Goal: Find specific page/section: Find specific page/section

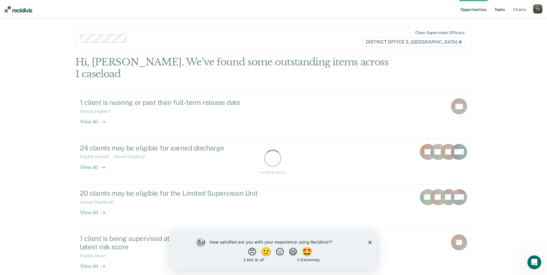
click at [502, 12] on link "Tasks" at bounding box center [499, 9] width 13 height 18
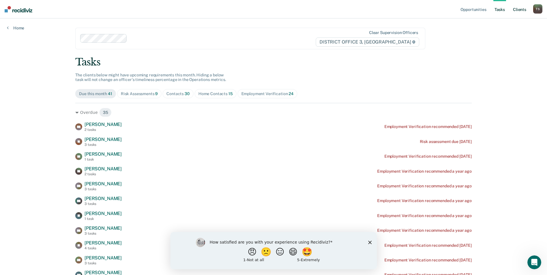
click at [520, 10] on link "Client s" at bounding box center [520, 9] width 16 height 18
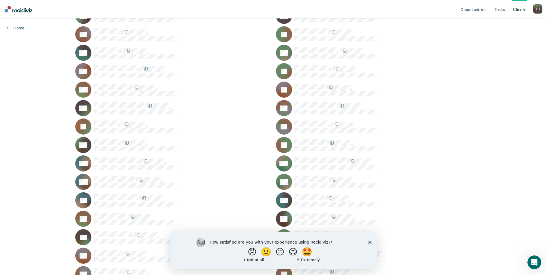
scroll to position [403, 0]
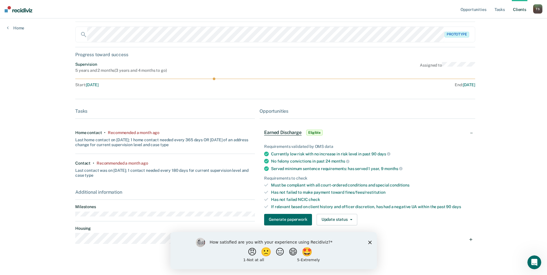
scroll to position [33, 0]
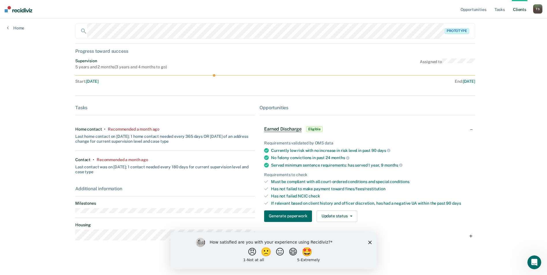
click at [370, 242] on icon "Close survey" at bounding box center [369, 241] width 3 height 3
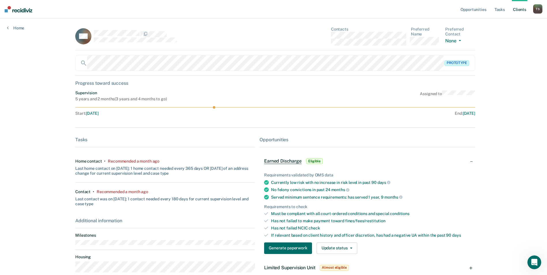
scroll to position [0, 0]
